Goal: Task Accomplishment & Management: Use online tool/utility

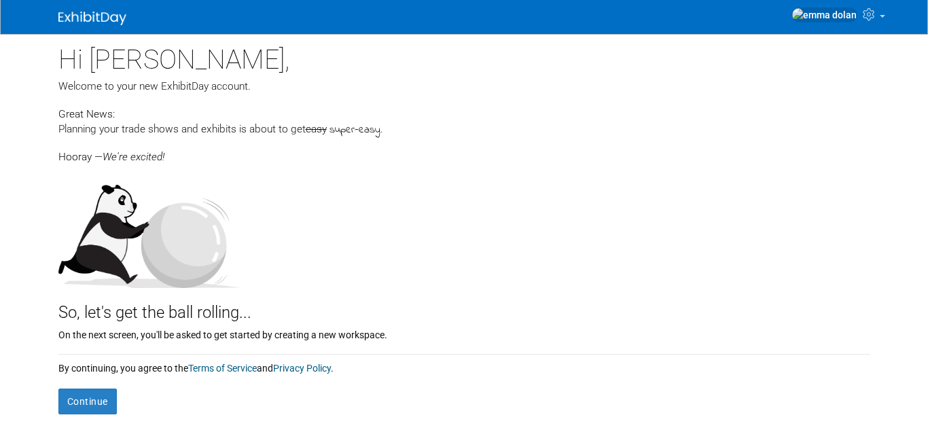
scroll to position [131, 0]
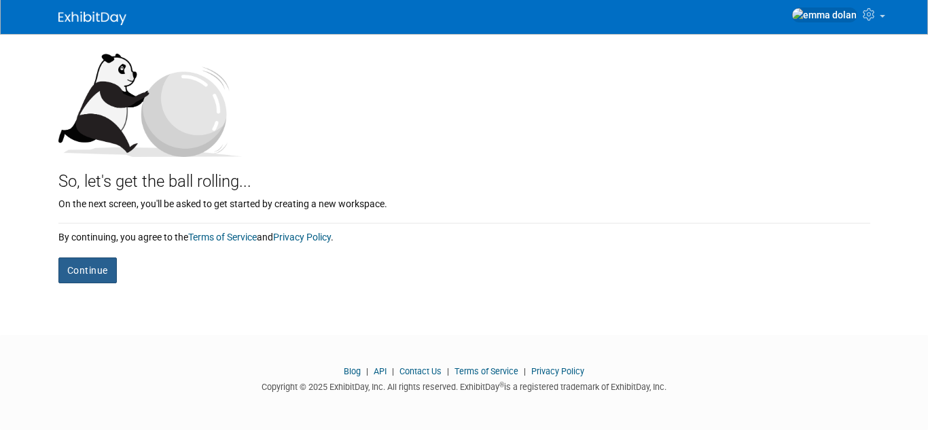
click at [80, 273] on button "Continue" at bounding box center [87, 271] width 58 height 26
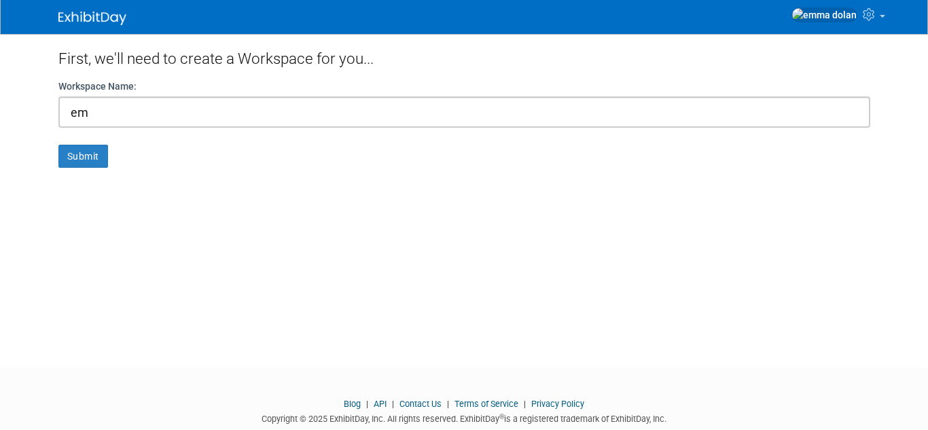
type input "e"
type input "c"
